Goal: Transaction & Acquisition: Book appointment/travel/reservation

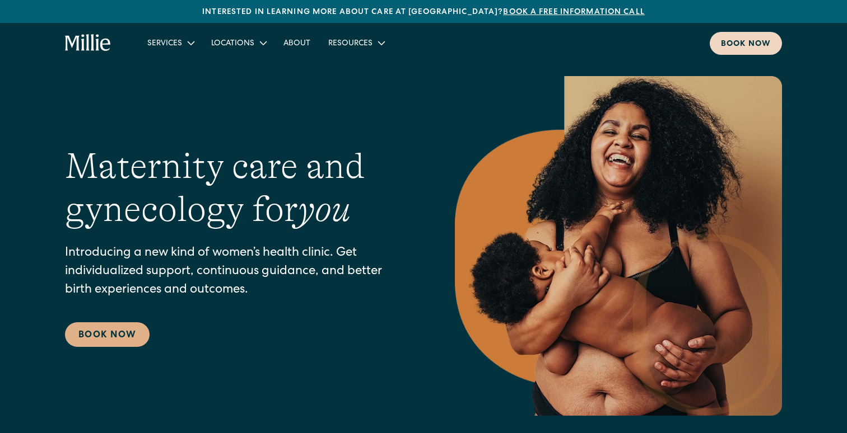
click at [756, 44] on div "Book now" at bounding box center [746, 45] width 50 height 12
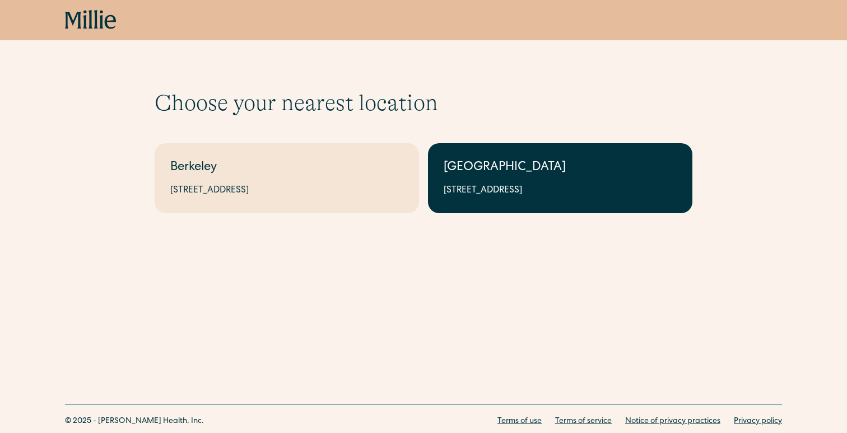
click at [488, 178] on link "[GEOGRAPHIC_DATA] [STREET_ADDRESS]" at bounding box center [560, 178] width 264 height 70
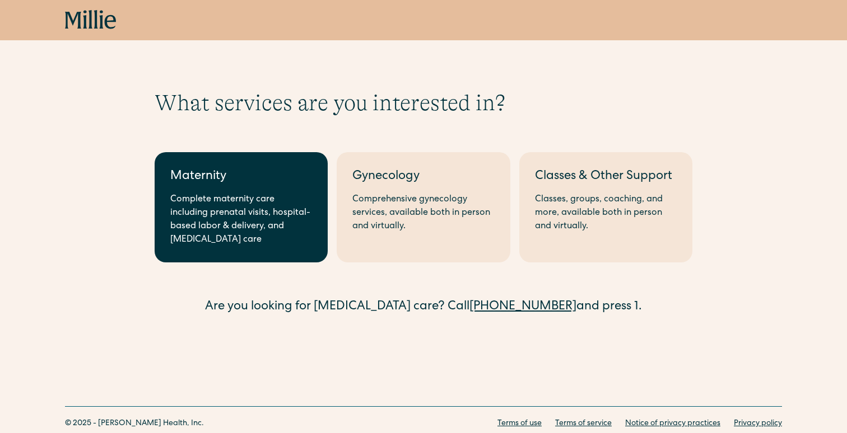
click at [240, 225] on div "Complete maternity care including prenatal visits, hospital-based labor & deliv…" at bounding box center [241, 220] width 142 height 54
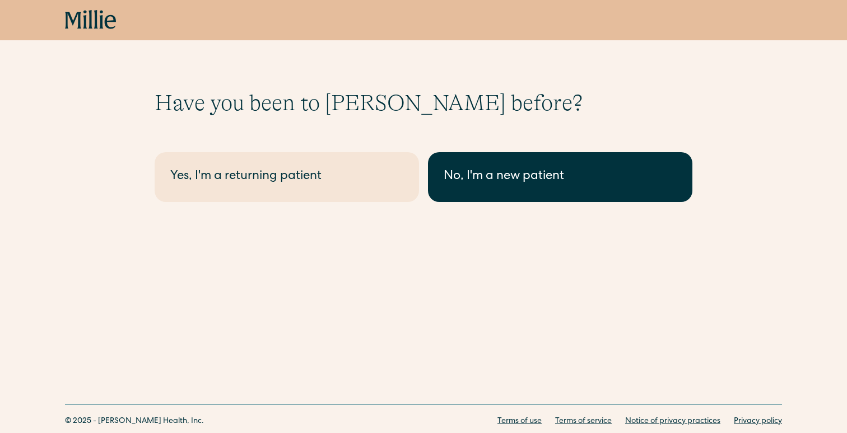
click at [488, 193] on link "No, I'm a new patient" at bounding box center [560, 177] width 264 height 50
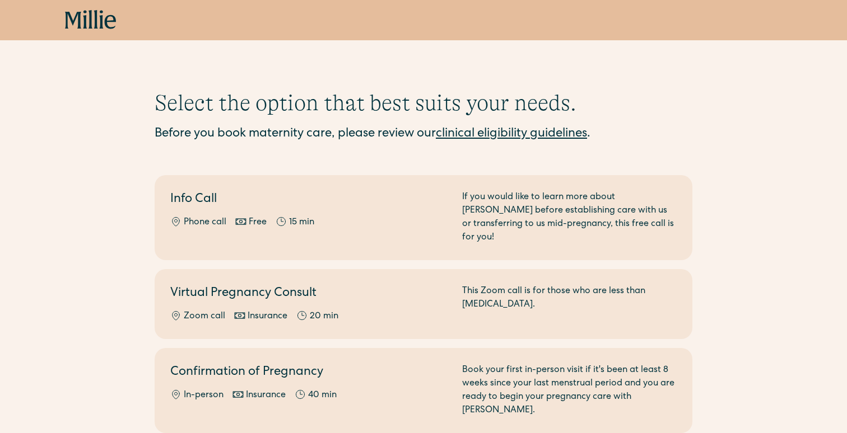
click at [62, 204] on div "Select the option that best suits your needs. Before you book maternity care, p…" at bounding box center [423, 302] width 847 height 424
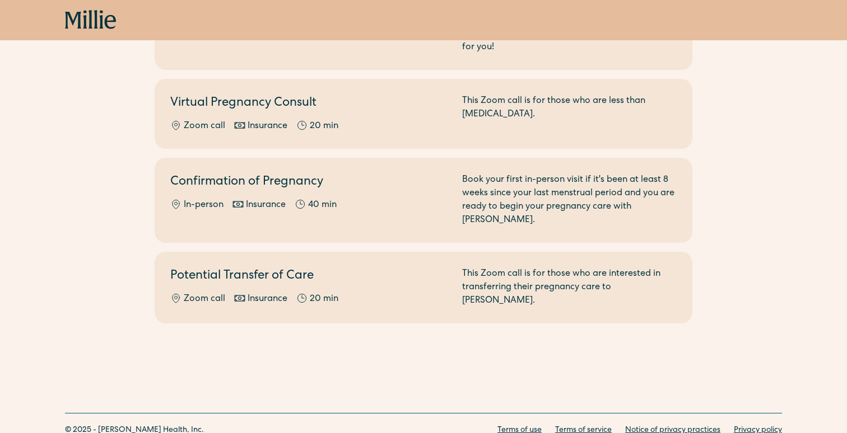
scroll to position [197, 0]
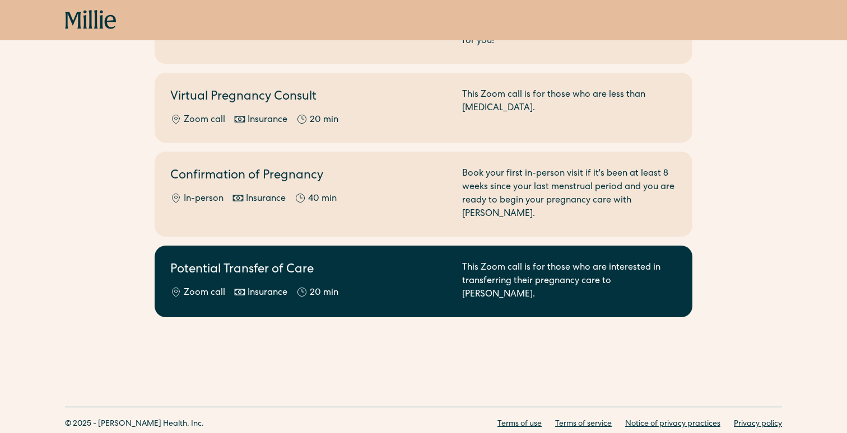
click at [415, 261] on h2 "Potential Transfer of Care" at bounding box center [309, 270] width 278 height 18
